Goal: Information Seeking & Learning: Learn about a topic

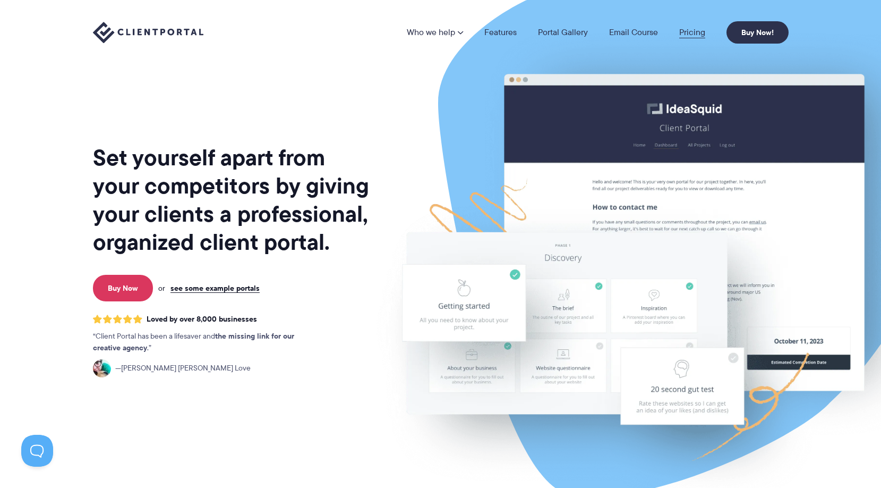
click at [688, 33] on link "Pricing" at bounding box center [692, 32] width 26 height 8
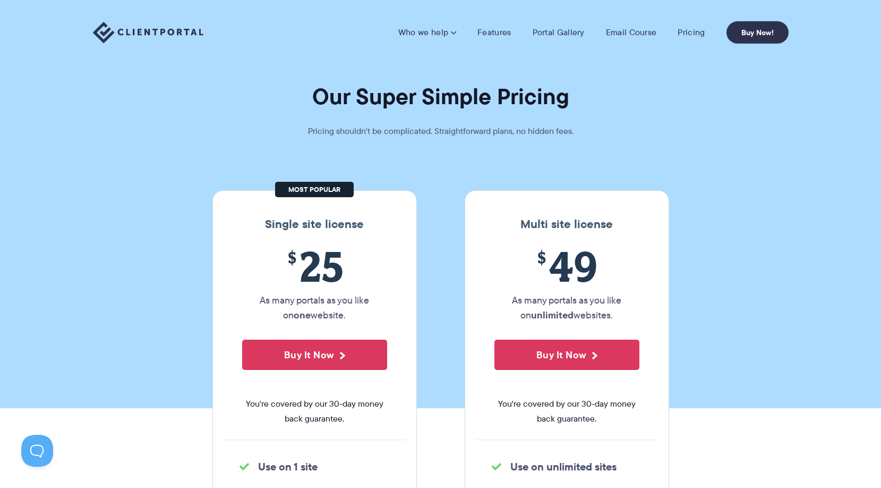
click at [707, 30] on li "Pricing" at bounding box center [691, 32] width 48 height 11
click at [704, 31] on link "Pricing" at bounding box center [691, 32] width 27 height 11
click at [698, 32] on link "Pricing" at bounding box center [691, 32] width 27 height 11
click at [625, 35] on link "Email Course" at bounding box center [631, 32] width 51 height 11
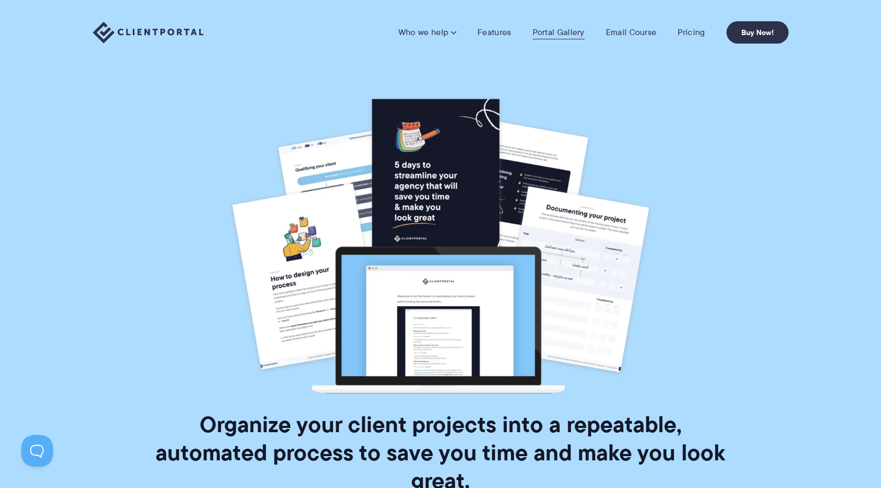
click at [578, 31] on link "Portal Gallery" at bounding box center [559, 32] width 52 height 11
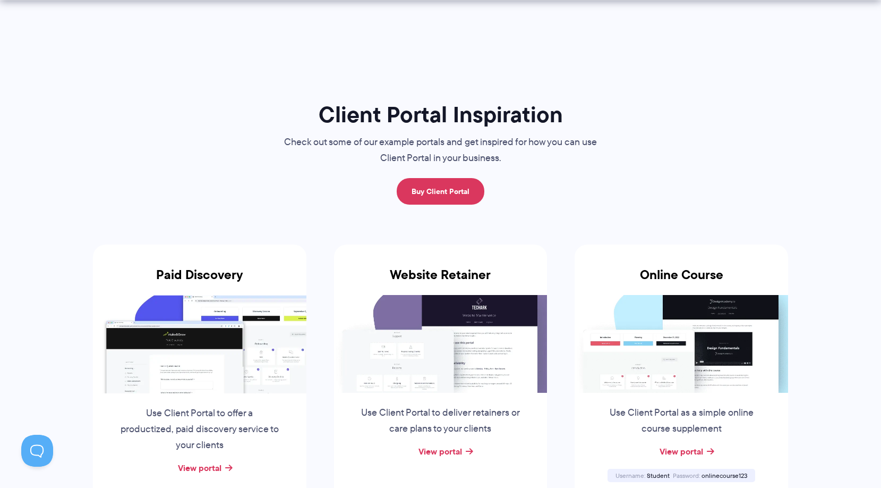
scroll to position [117, 0]
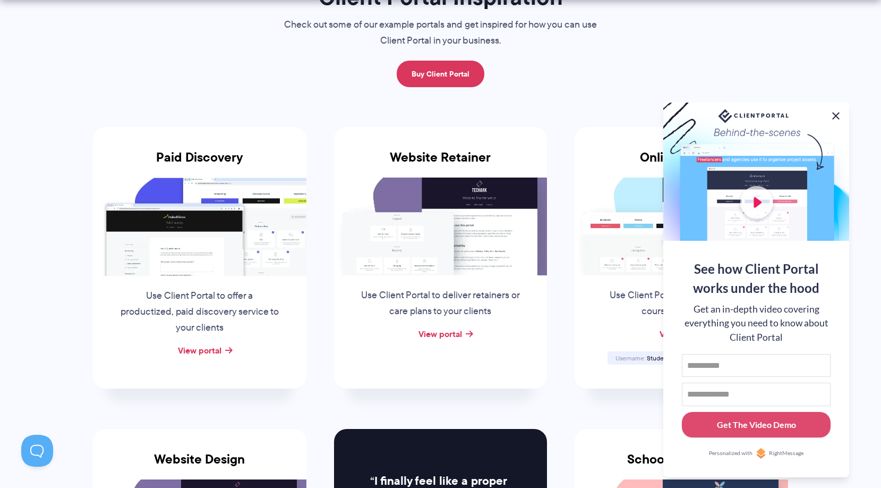
click at [839, 113] on button at bounding box center [836, 115] width 13 height 13
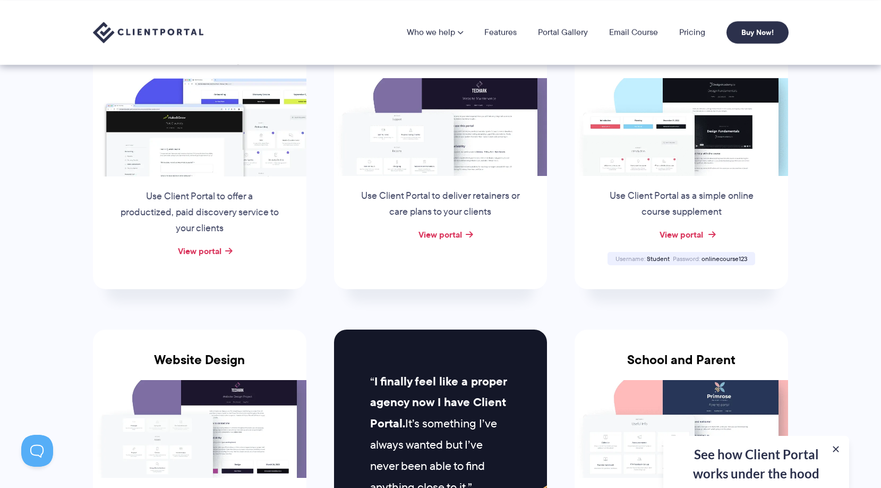
scroll to position [163, 0]
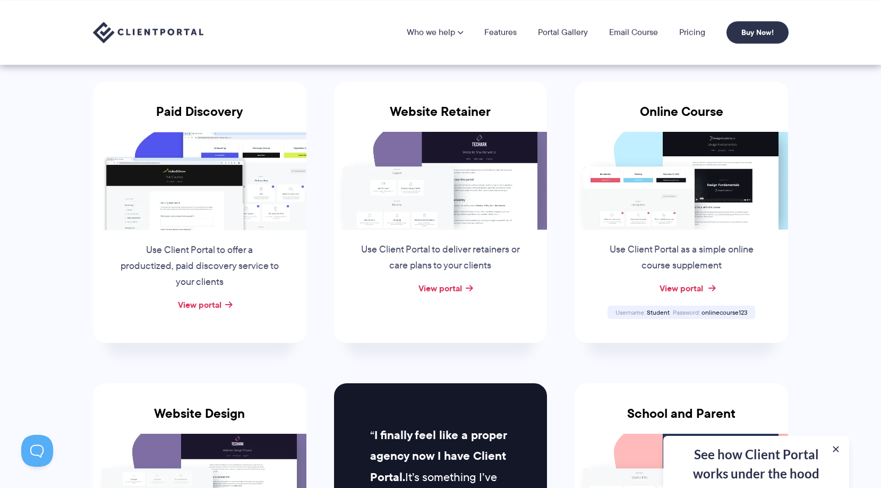
click at [695, 287] on link "View portal" at bounding box center [682, 287] width 44 height 13
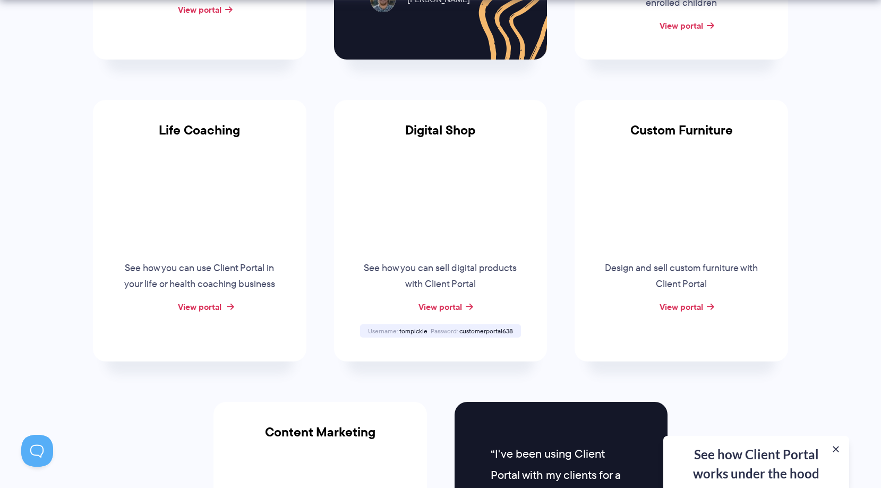
scroll to position [744, 0]
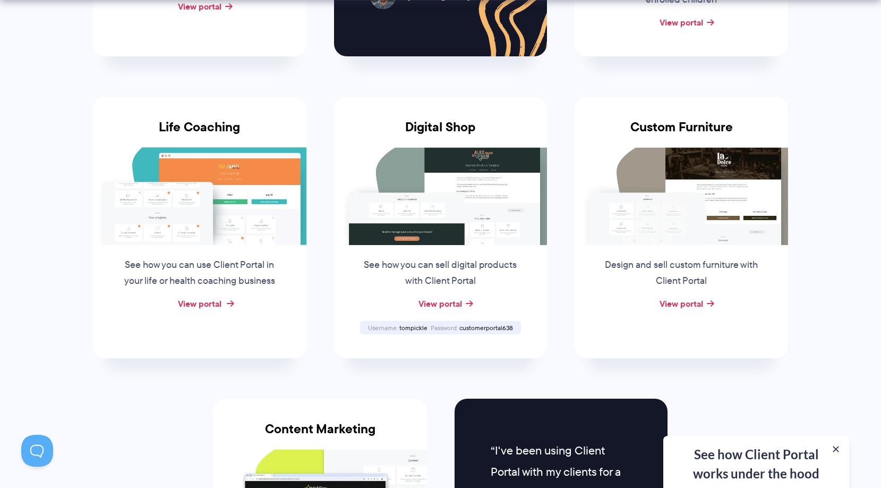
click at [215, 305] on link "View portal" at bounding box center [200, 303] width 44 height 13
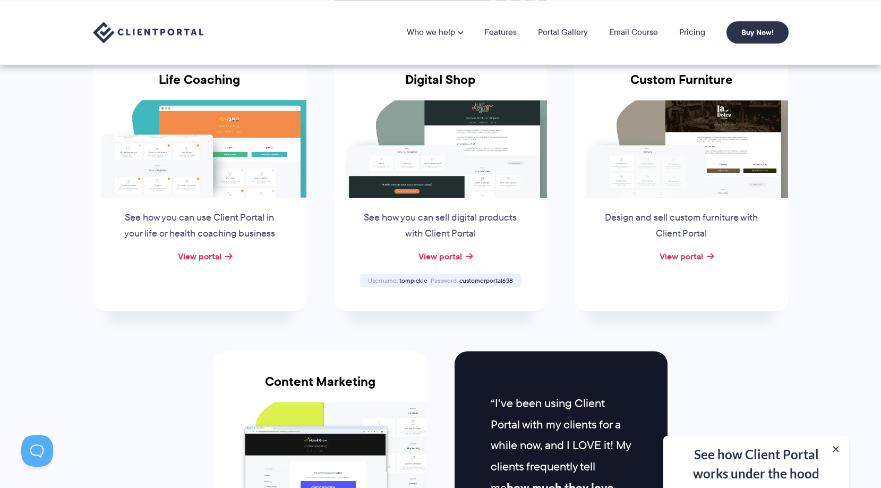
scroll to position [710, 0]
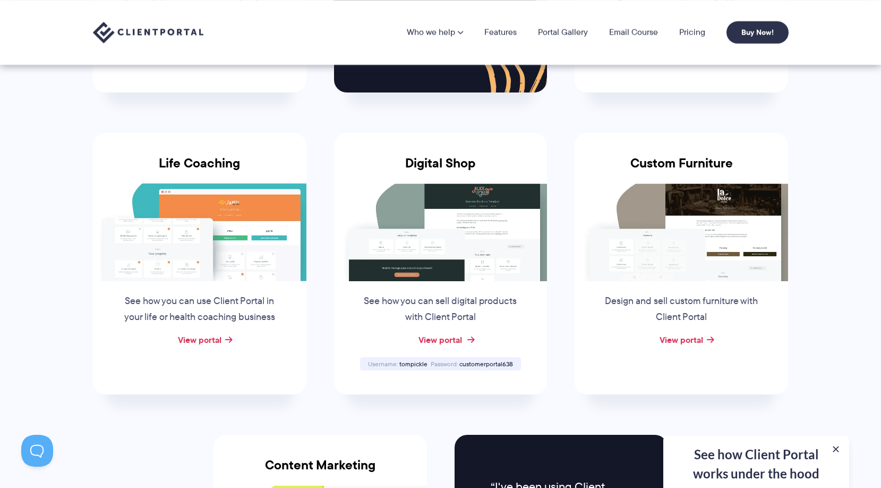
click at [447, 336] on link "View portal" at bounding box center [441, 339] width 44 height 13
click at [442, 363] on span "Password" at bounding box center [444, 363] width 27 height 9
click at [476, 363] on span "customerportal638" at bounding box center [486, 363] width 54 height 9
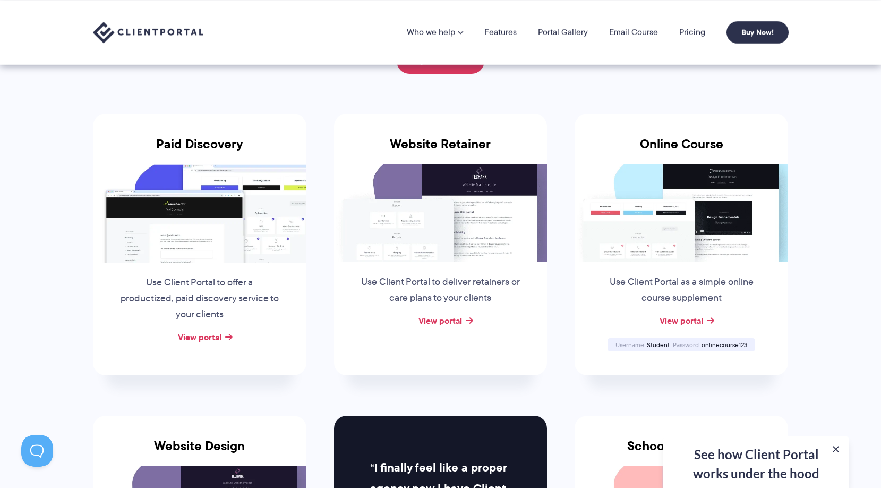
scroll to position [110, 0]
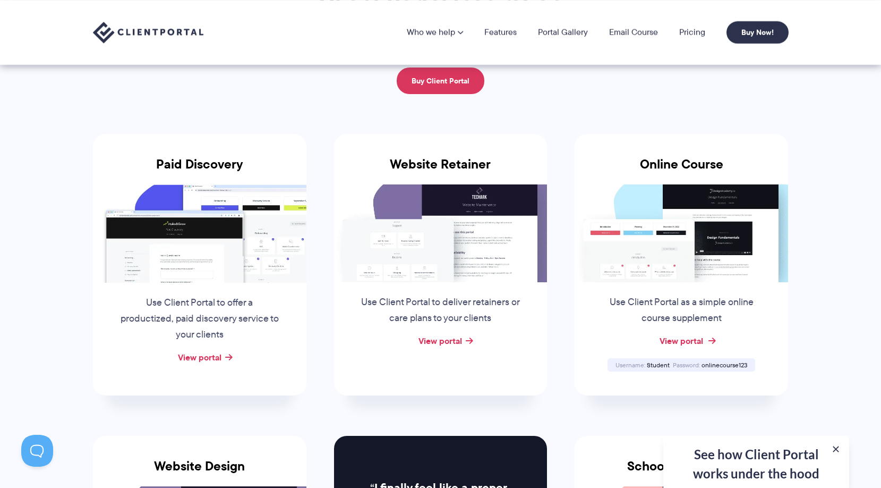
click at [679, 342] on link "View portal" at bounding box center [682, 340] width 44 height 13
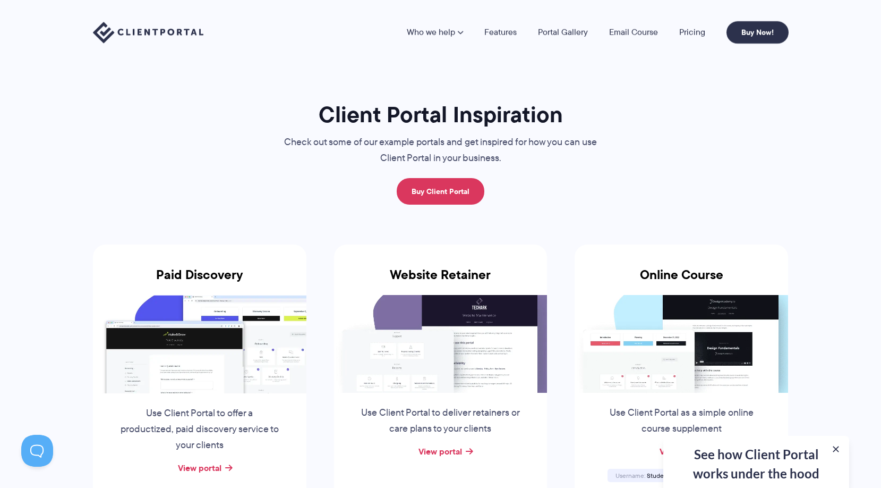
click at [517, 36] on nav "Who we help Who we help View pricing Agencies See how Client Portal can help gi…" at bounding box center [598, 32] width 382 height 22
click at [512, 35] on link "Features" at bounding box center [500, 32] width 32 height 8
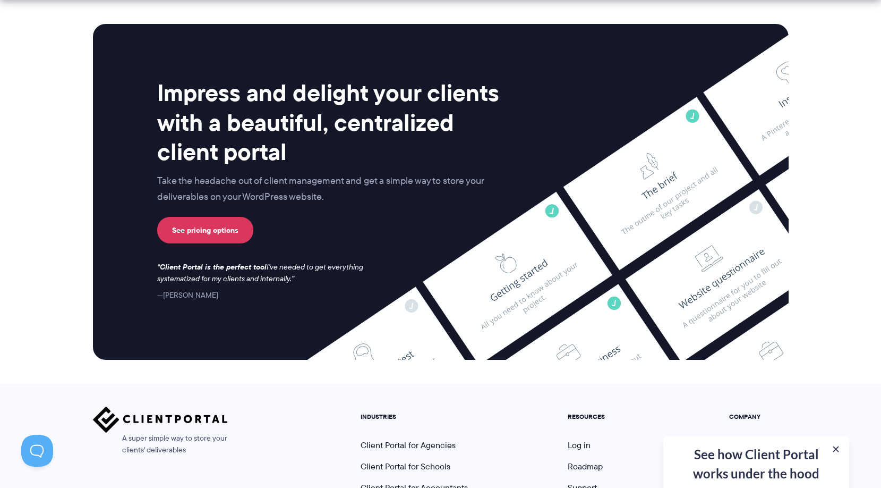
scroll to position [2797, 0]
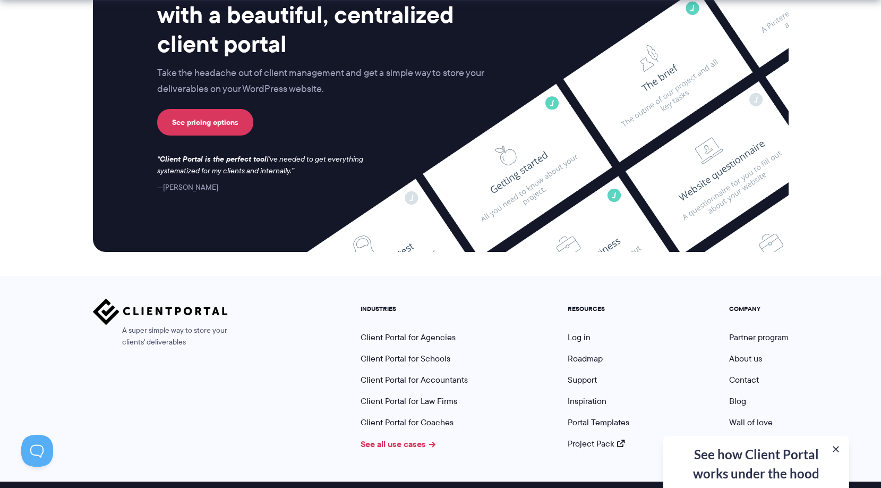
click at [417, 437] on link "See all use cases" at bounding box center [398, 443] width 75 height 13
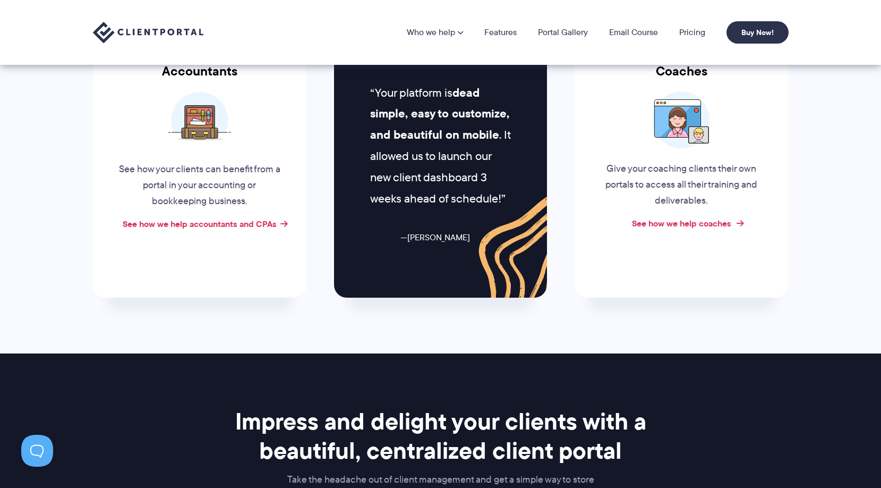
scroll to position [441, 0]
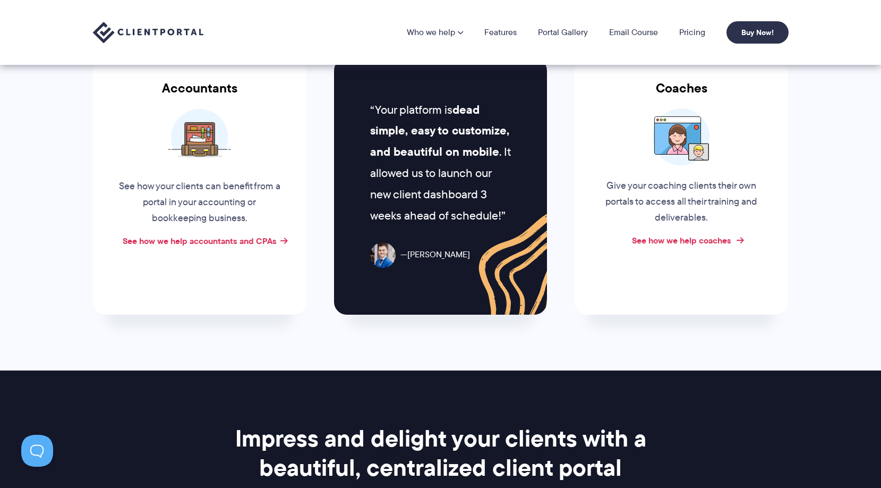
click at [652, 241] on link "See how we help coaches" at bounding box center [681, 240] width 99 height 13
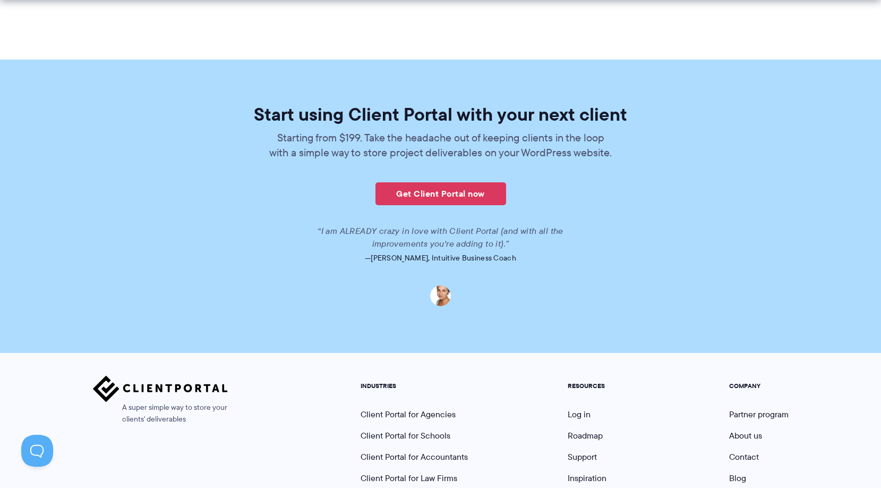
scroll to position [2533, 0]
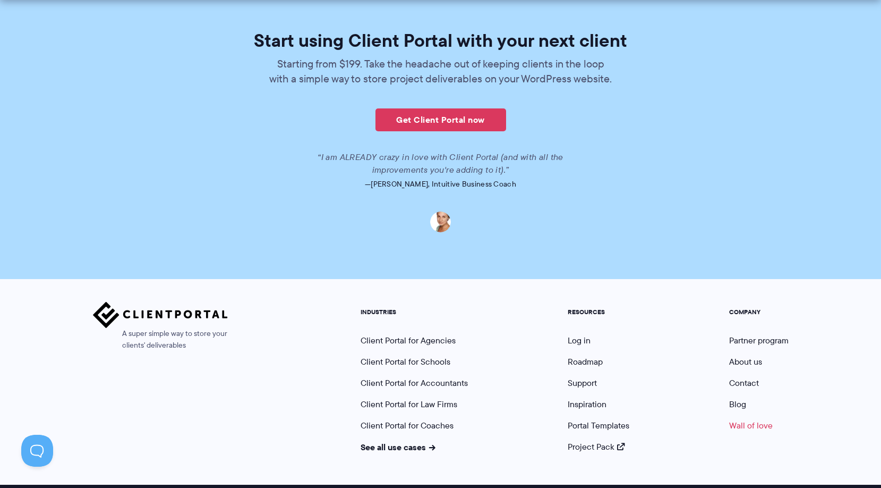
click at [744, 419] on link "Wall of love" at bounding box center [751, 425] width 44 height 12
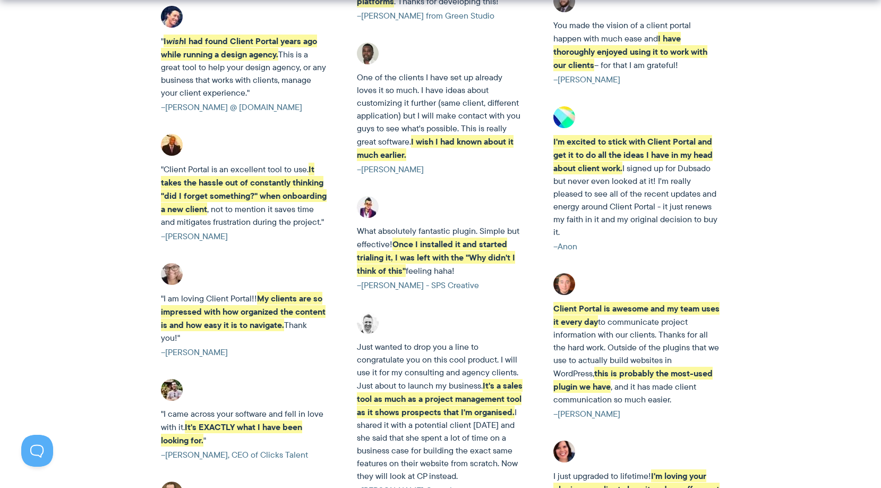
scroll to position [2222, 0]
